Goal: Information Seeking & Learning: Learn about a topic

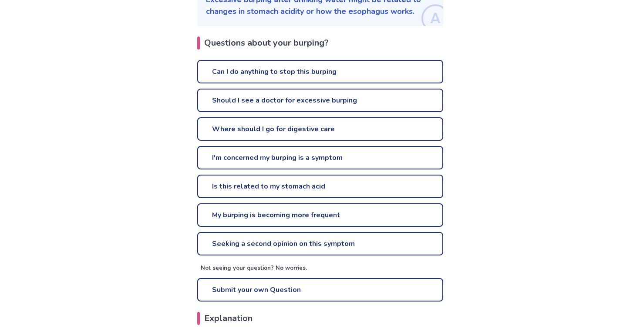
scroll to position [161, 0]
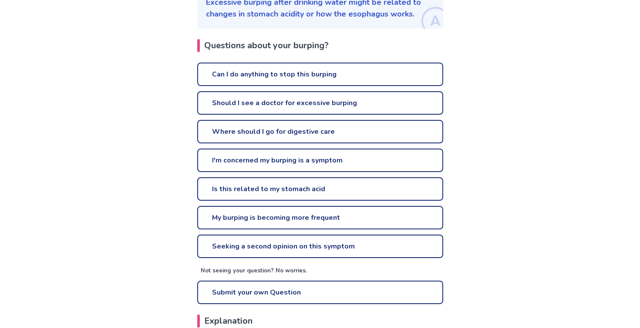
click at [303, 158] on link "I'm concerned my burping is a symptom" at bounding box center [320, 160] width 246 height 23
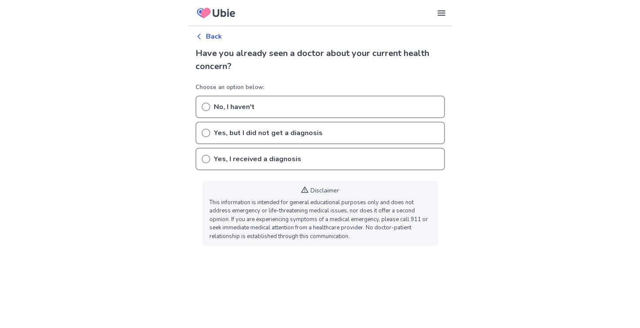
click at [207, 106] on icon at bounding box center [205, 107] width 9 height 9
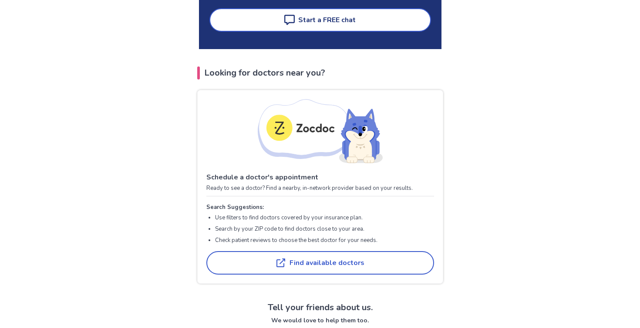
scroll to position [326, 0]
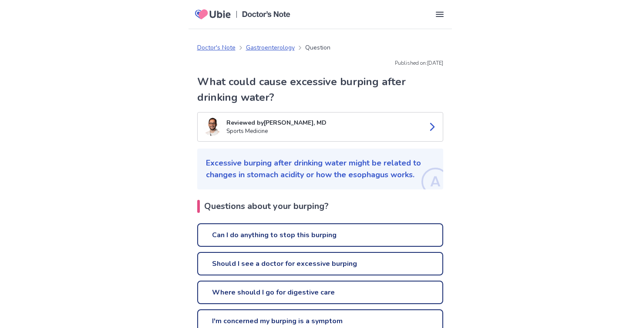
click at [367, 228] on link "Can I do anything to stop this burping" at bounding box center [320, 235] width 246 height 23
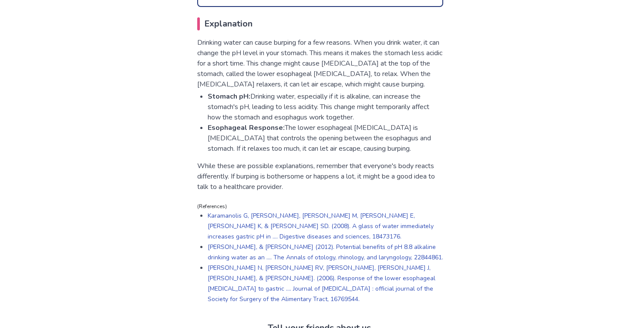
scroll to position [440, 0]
